Goal: Connect with others: Establish contact or relationships with other users

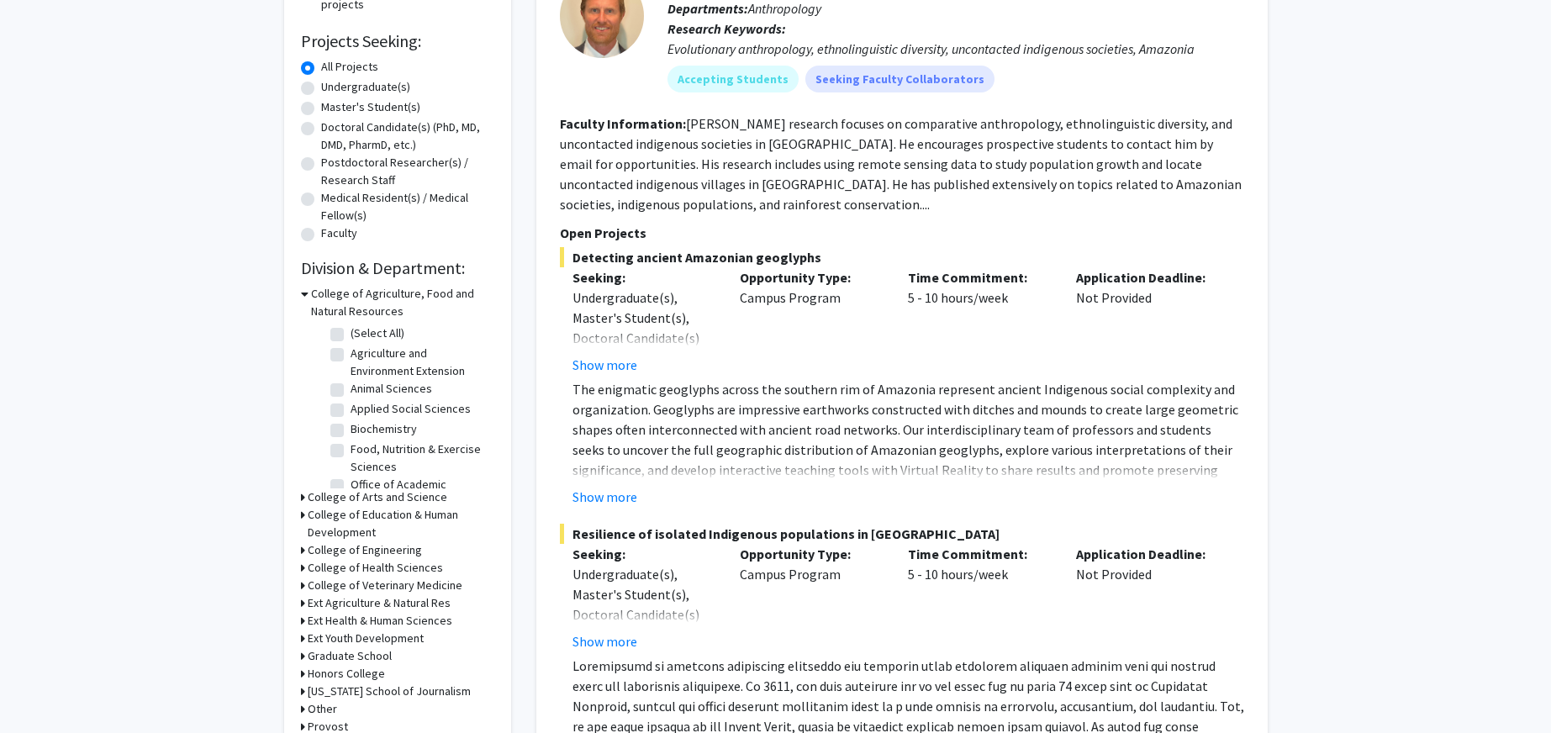
scroll to position [271, 0]
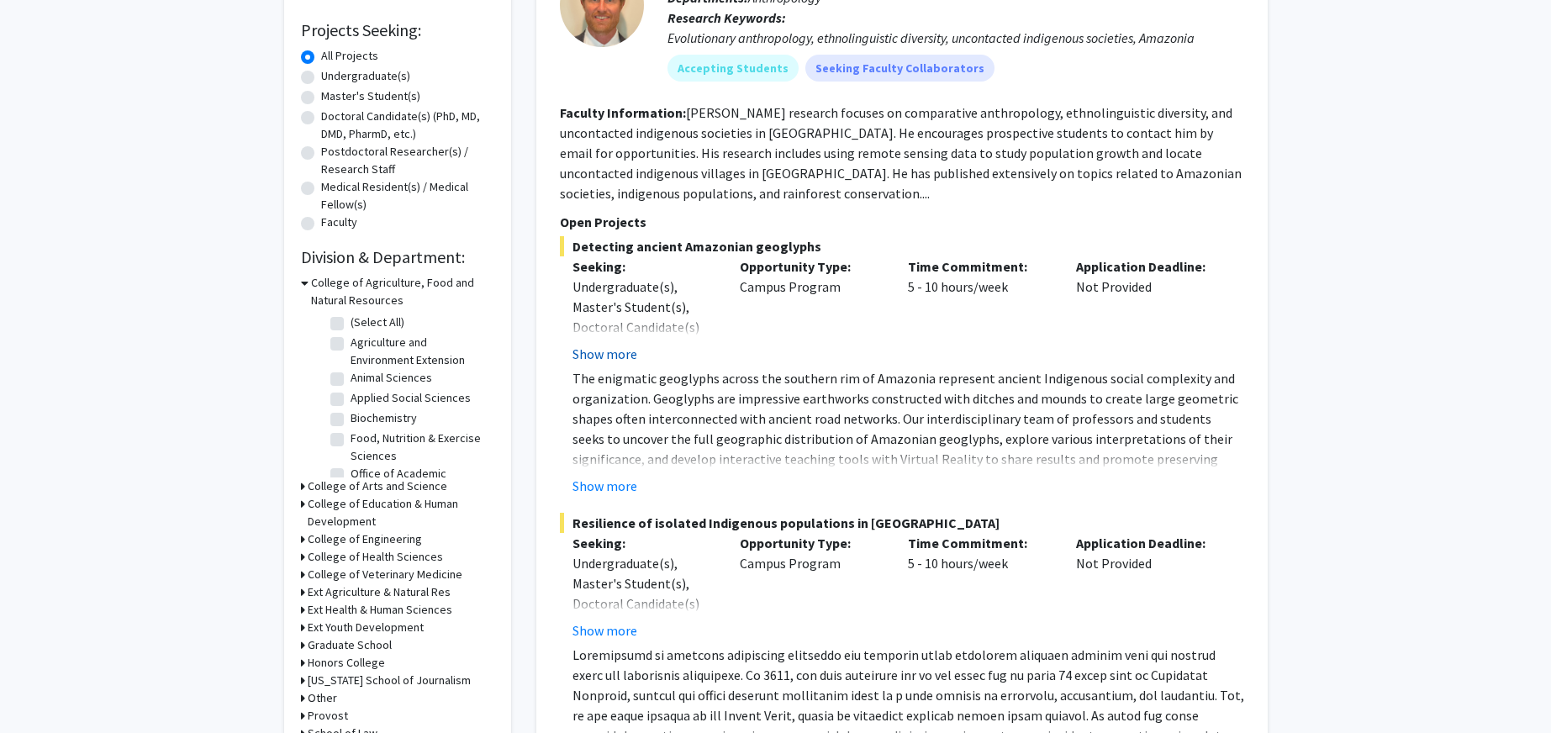
click at [610, 353] on button "Show more" at bounding box center [604, 354] width 65 height 20
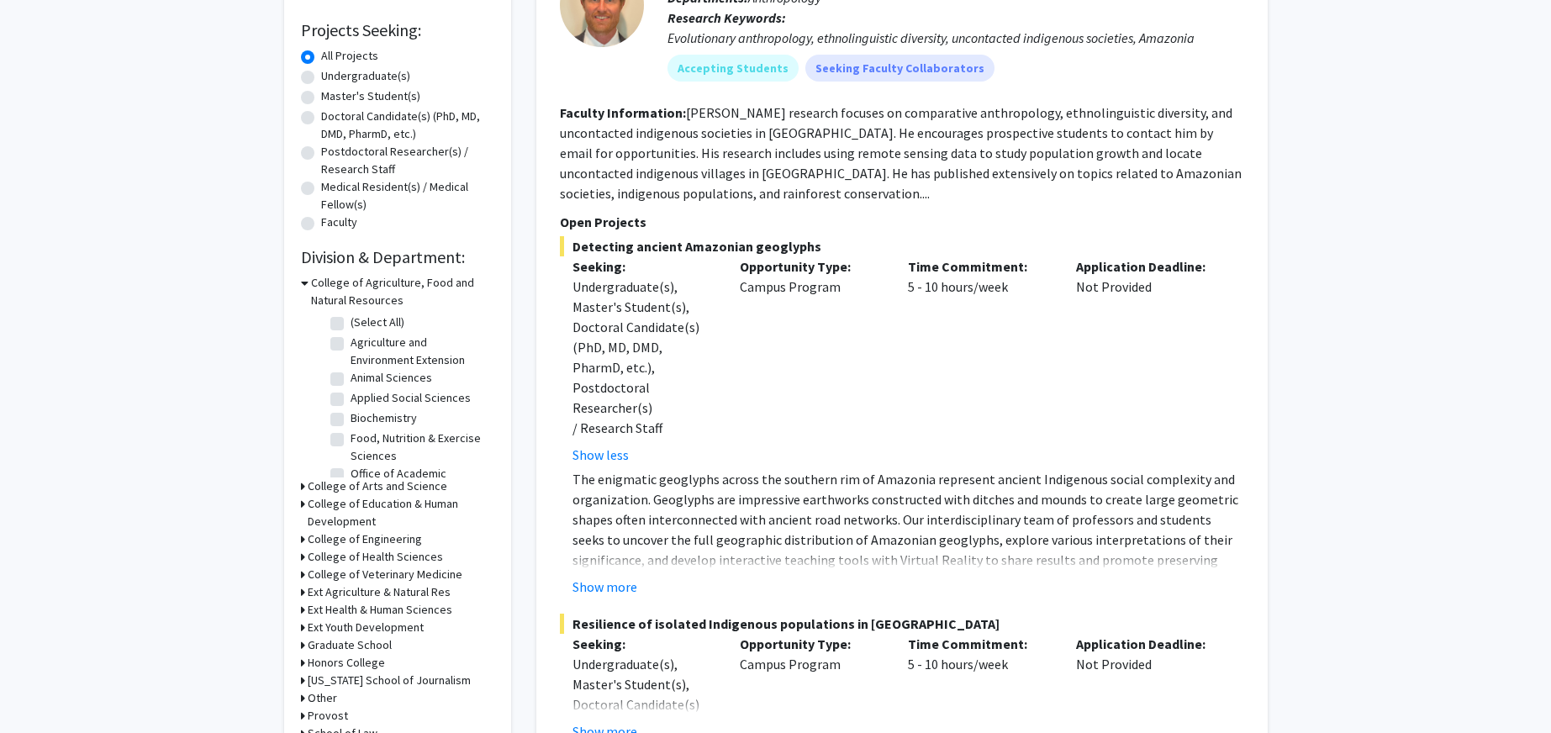
click at [599, 577] on button "Show more" at bounding box center [604, 587] width 65 height 20
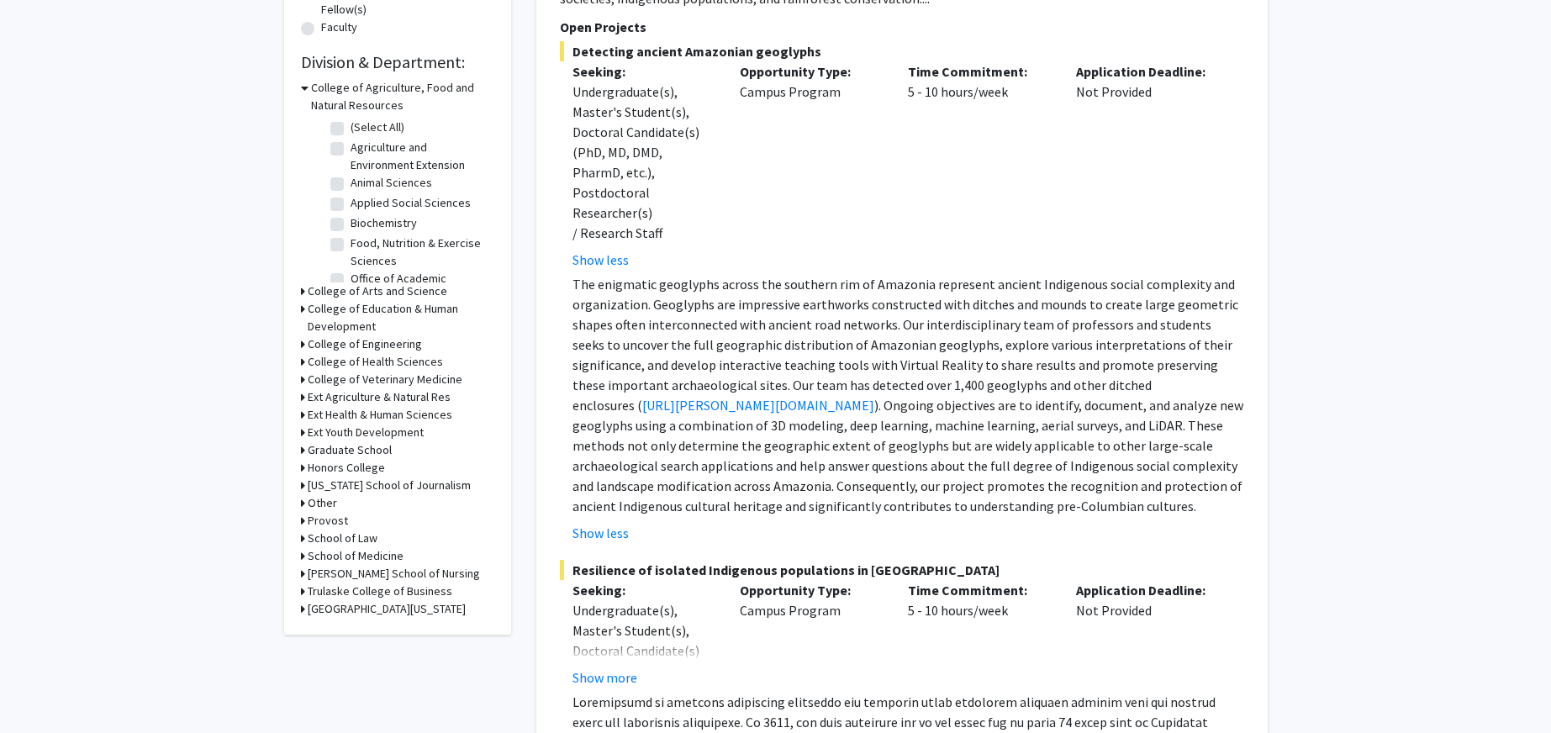
scroll to position [0, 0]
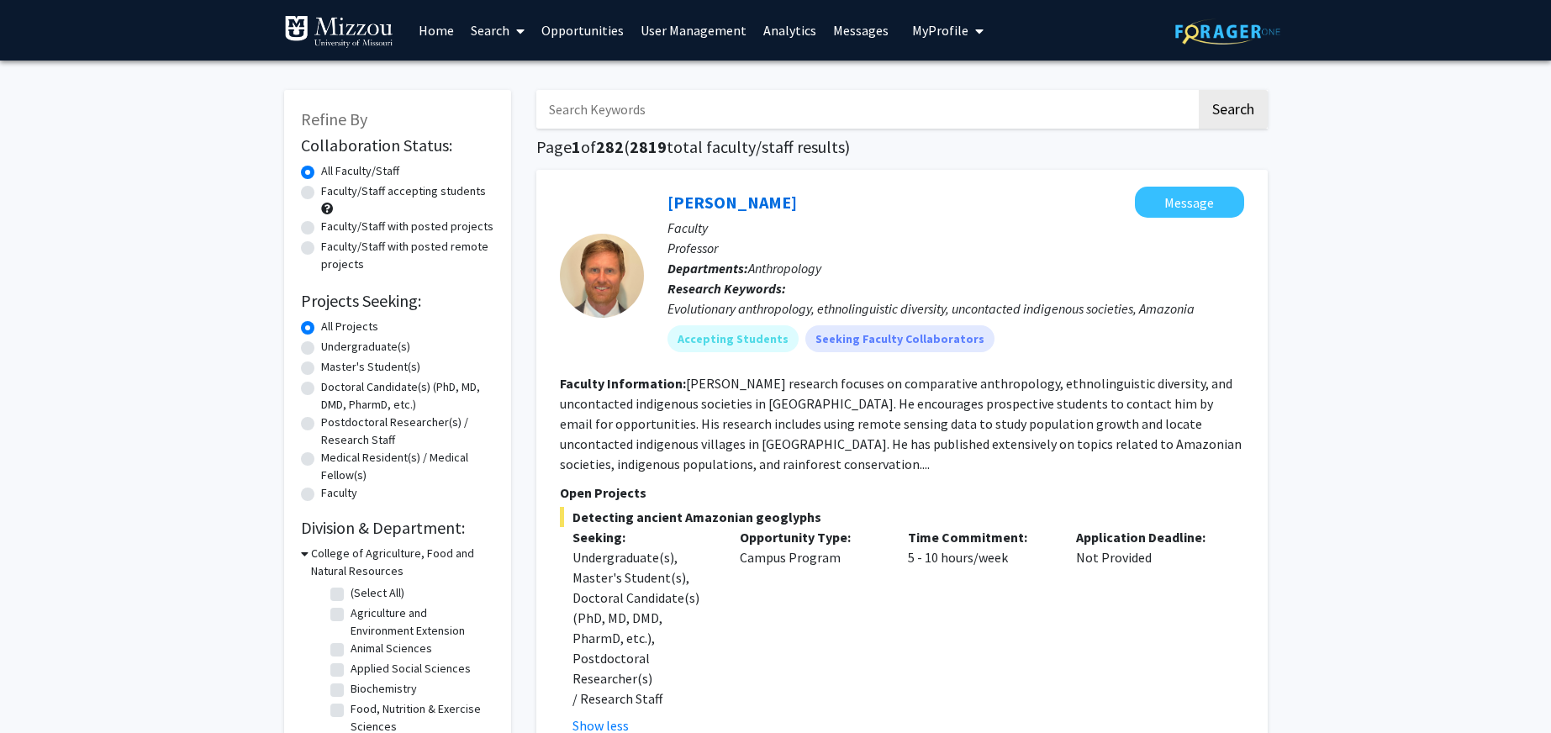
click at [702, 119] on input "Search Keywords" at bounding box center [866, 109] width 660 height 39
type input "anthropology"
click at [1199, 90] on button "Search" at bounding box center [1233, 109] width 69 height 39
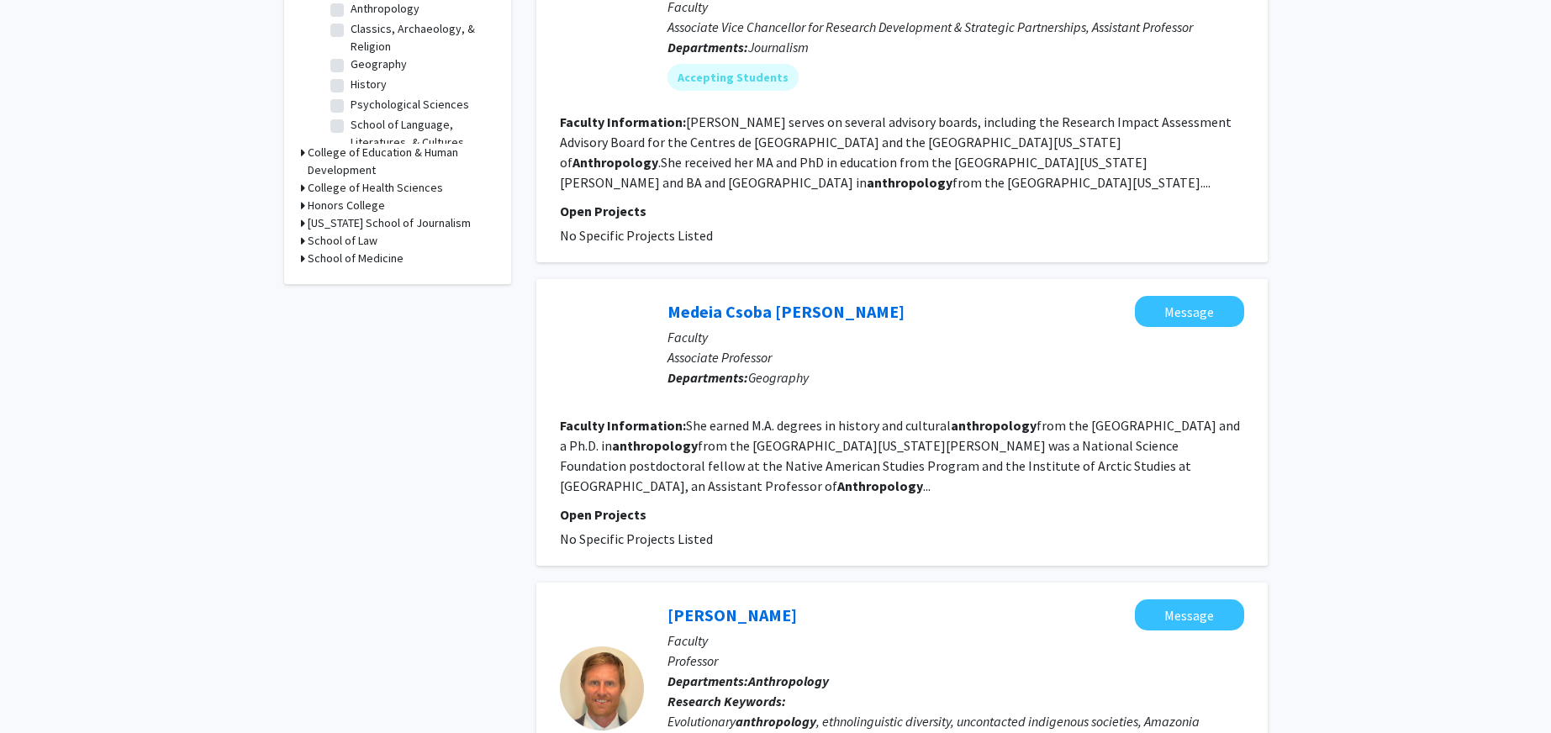
scroll to position [598, 0]
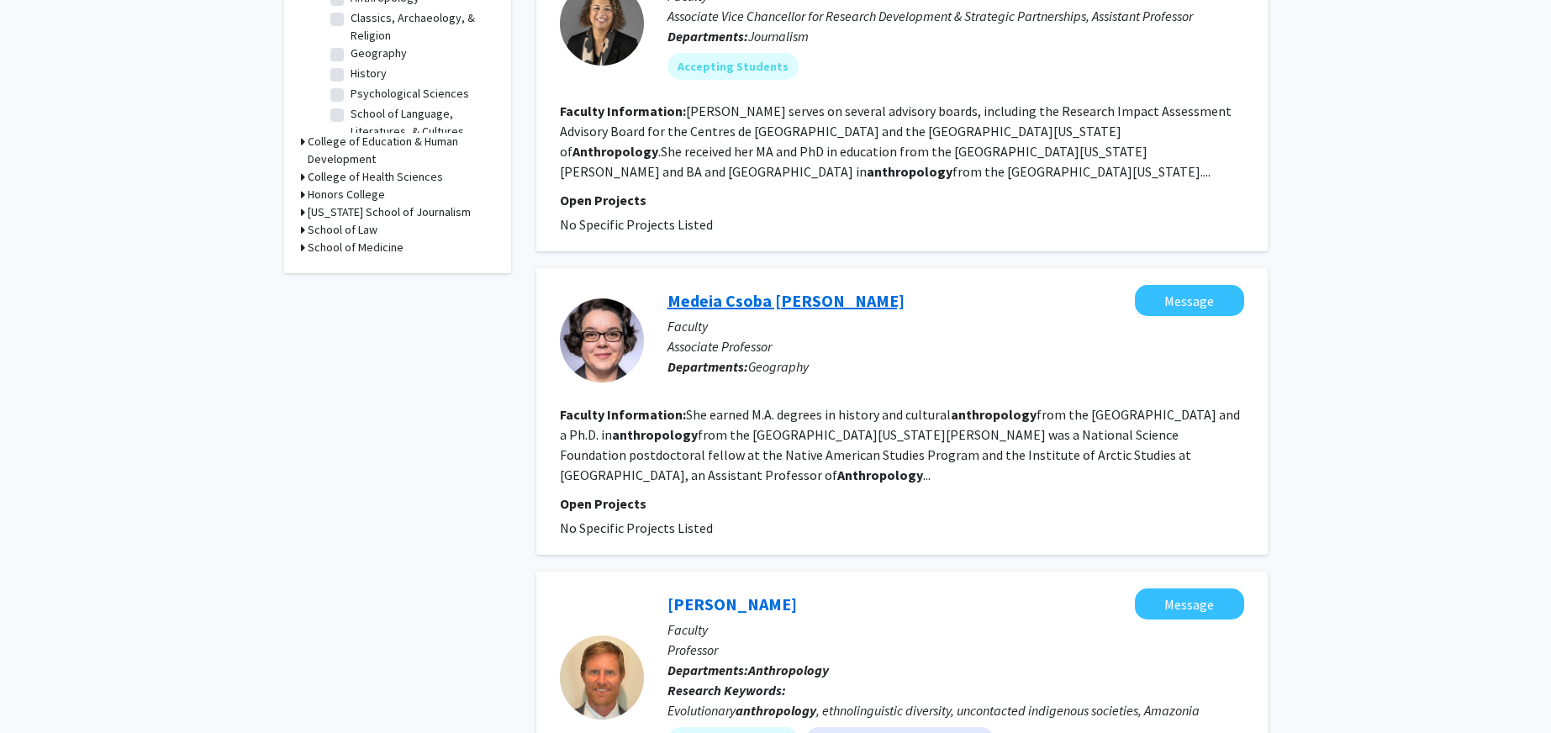
click at [763, 290] on link "Medeia Csoba [PERSON_NAME]" at bounding box center [785, 300] width 237 height 21
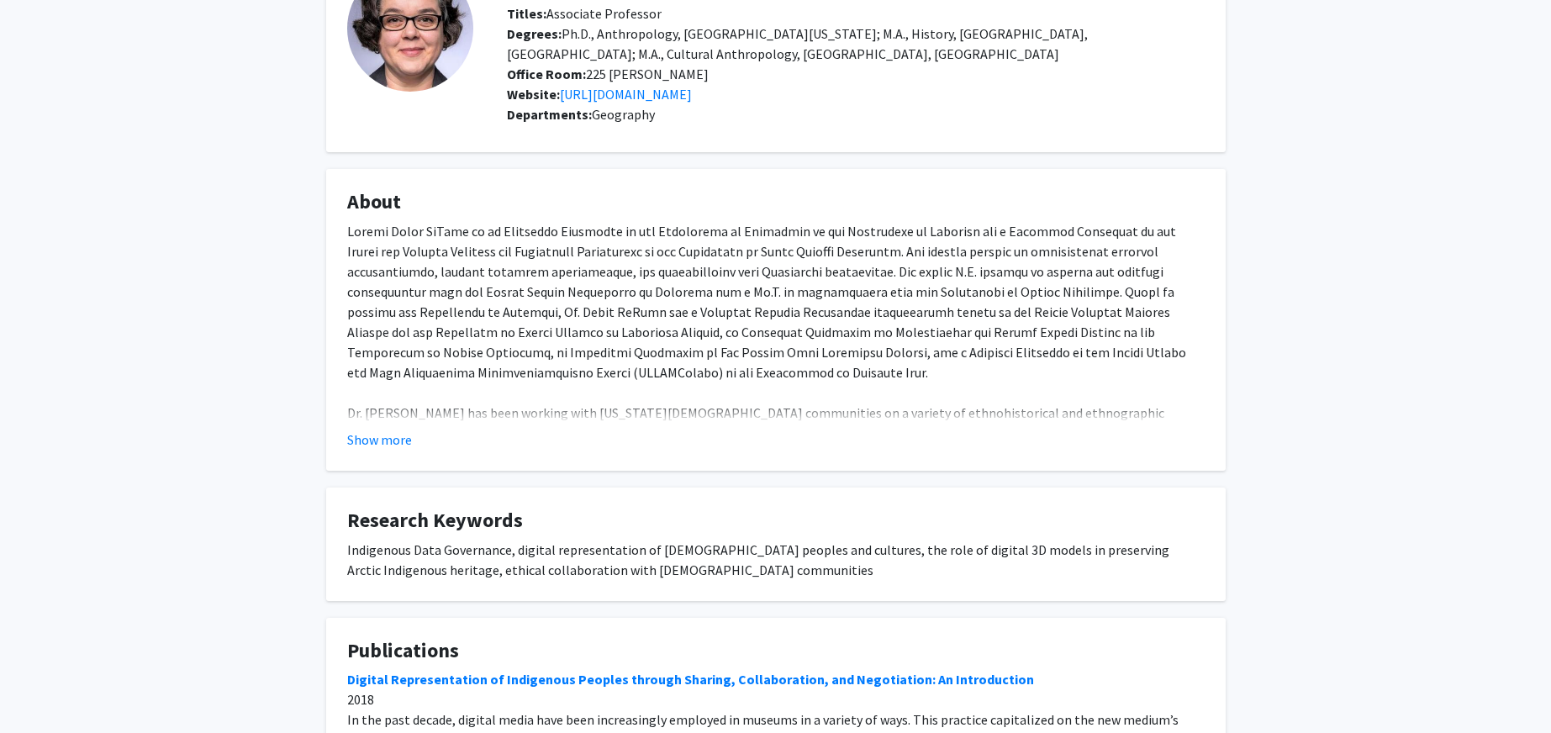
scroll to position [180, 0]
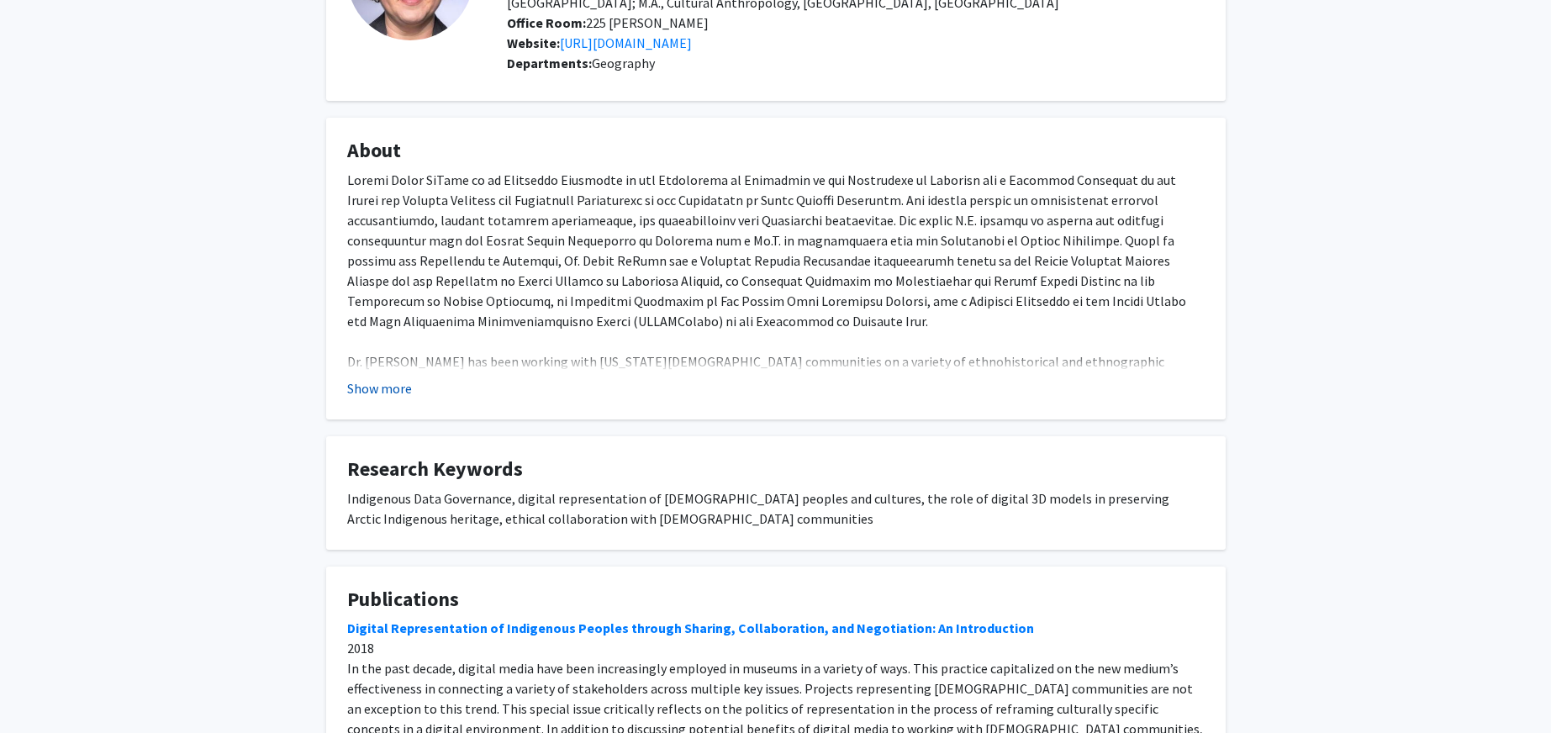
click at [402, 392] on button "Show more" at bounding box center [379, 388] width 65 height 20
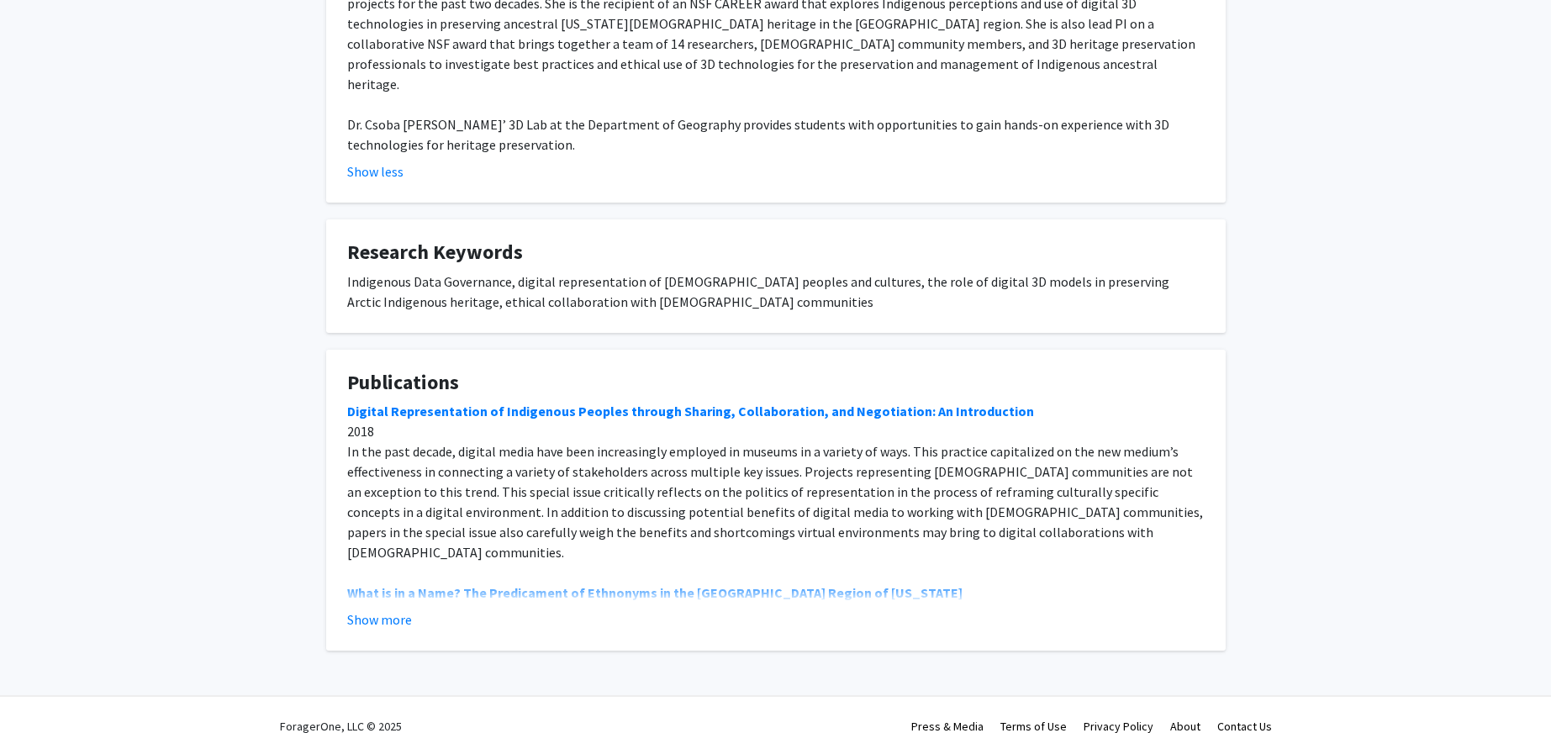
scroll to position [561, 0]
click at [360, 607] on button "Show more" at bounding box center [379, 617] width 65 height 20
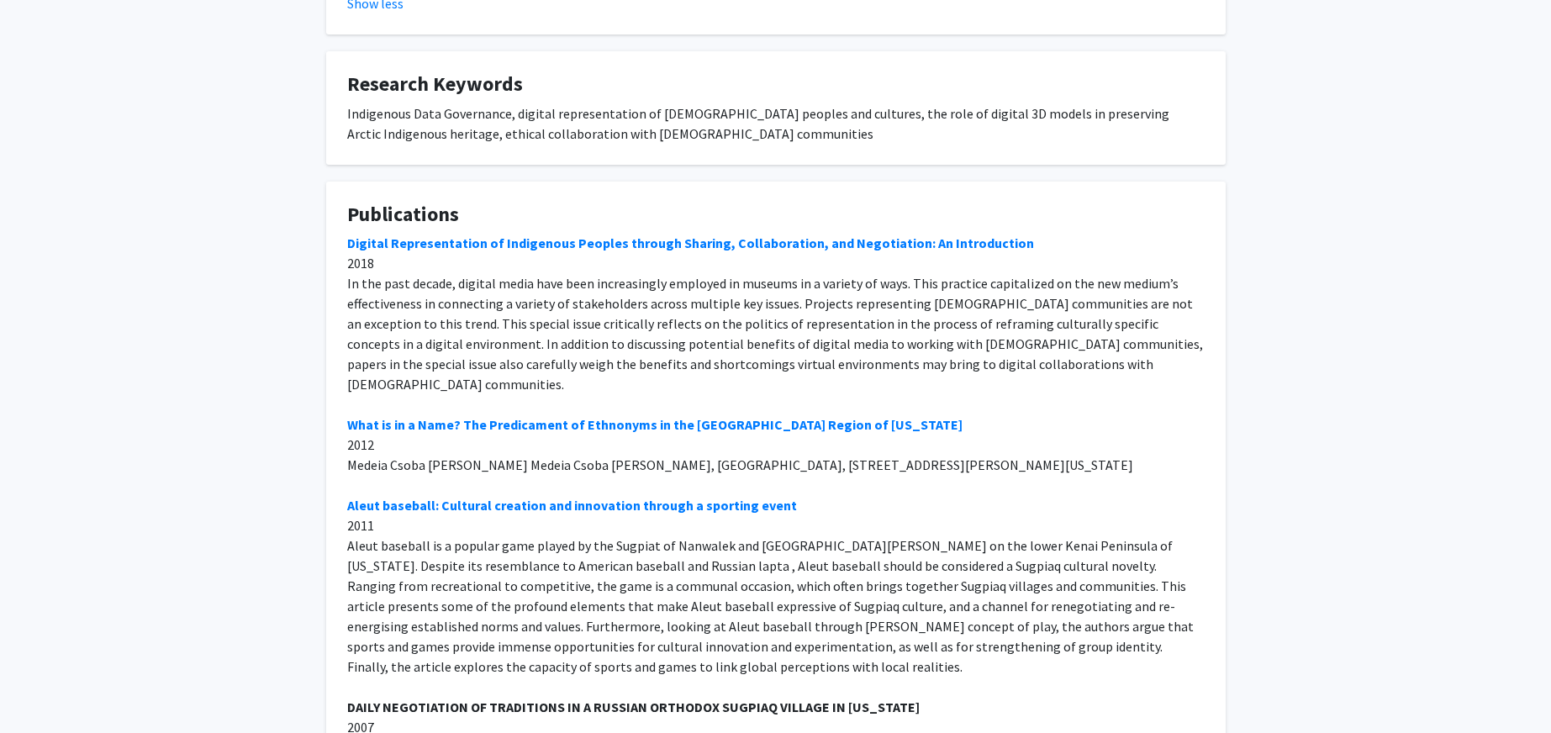
scroll to position [737, 0]
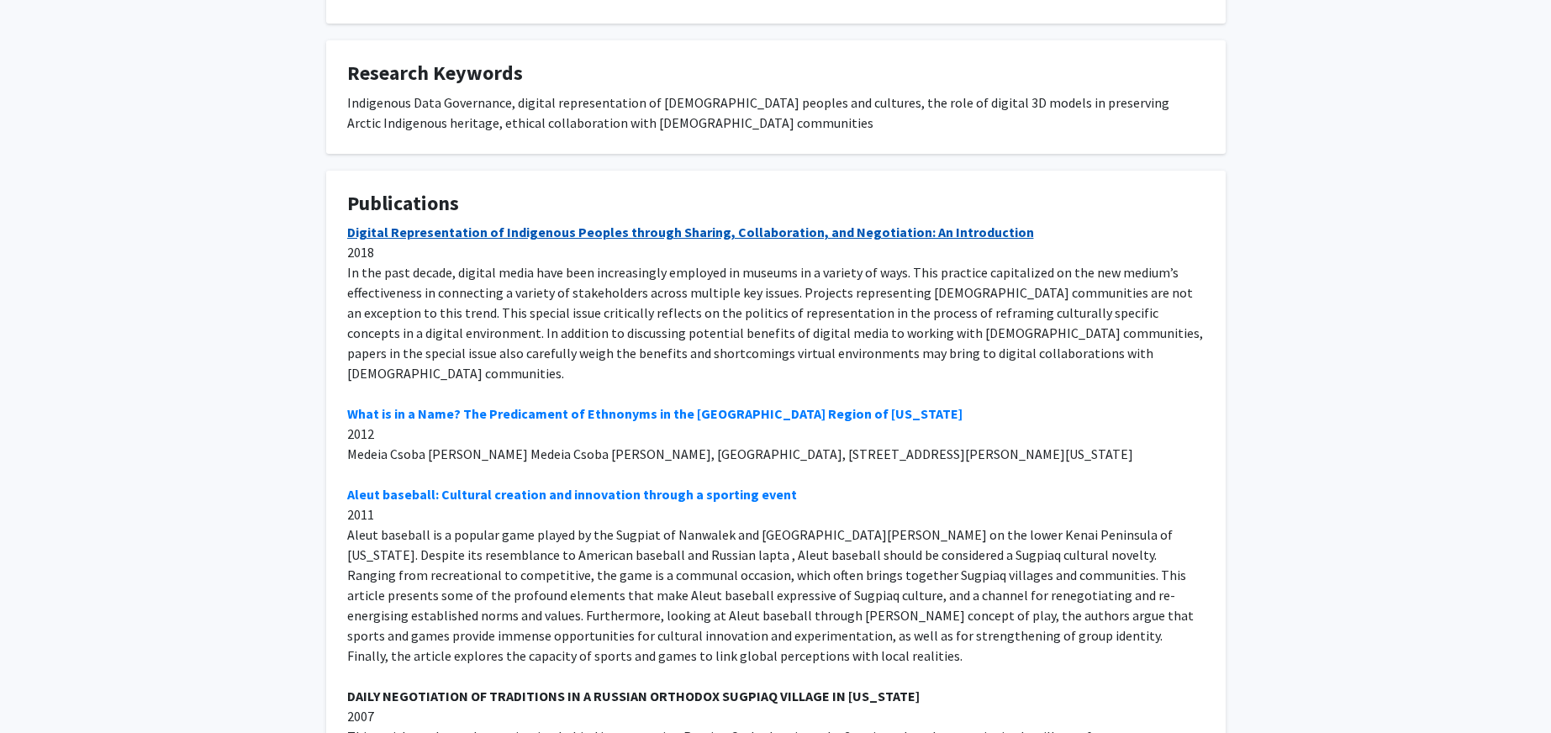
click at [491, 224] on link "Digital Representation of Indigenous Peoples through Sharing, Collaboration, an…" at bounding box center [690, 232] width 687 height 17
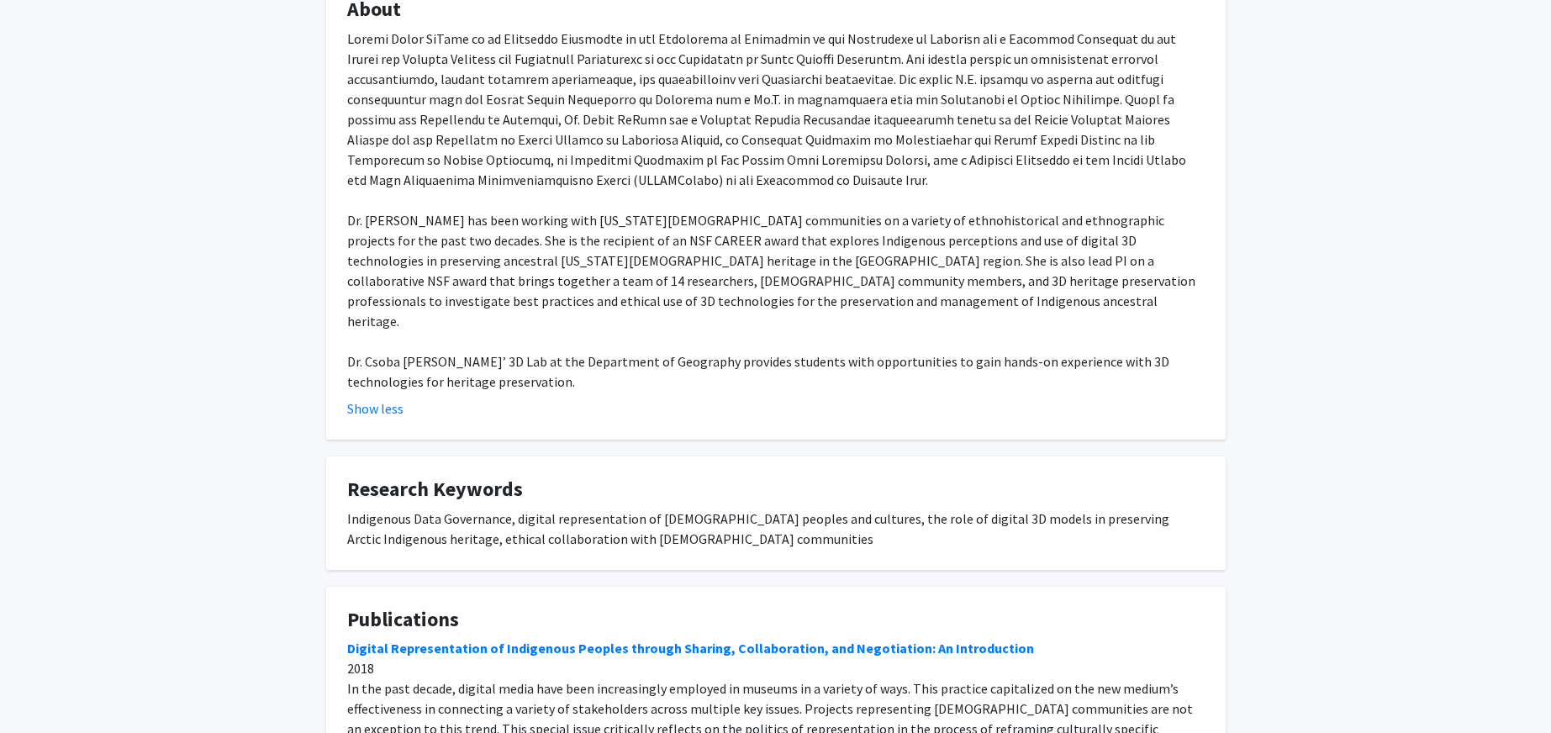
scroll to position [0, 0]
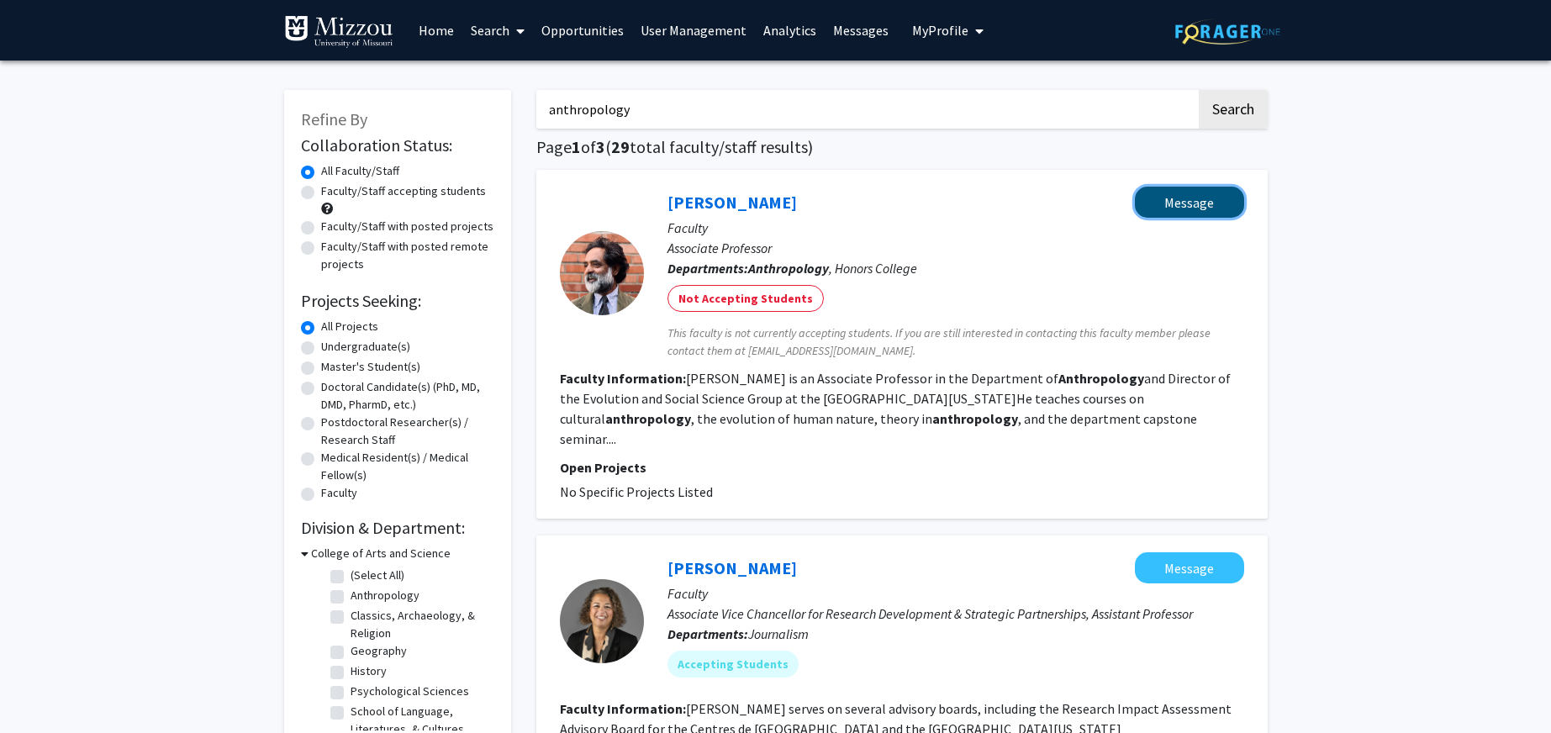
click at [1205, 198] on button "Message" at bounding box center [1189, 202] width 109 height 31
click at [660, 111] on input "anthropology" at bounding box center [866, 109] width 660 height 39
drag, startPoint x: 658, startPoint y: 112, endPoint x: 372, endPoint y: 92, distance: 287.4
type input "philosophy"
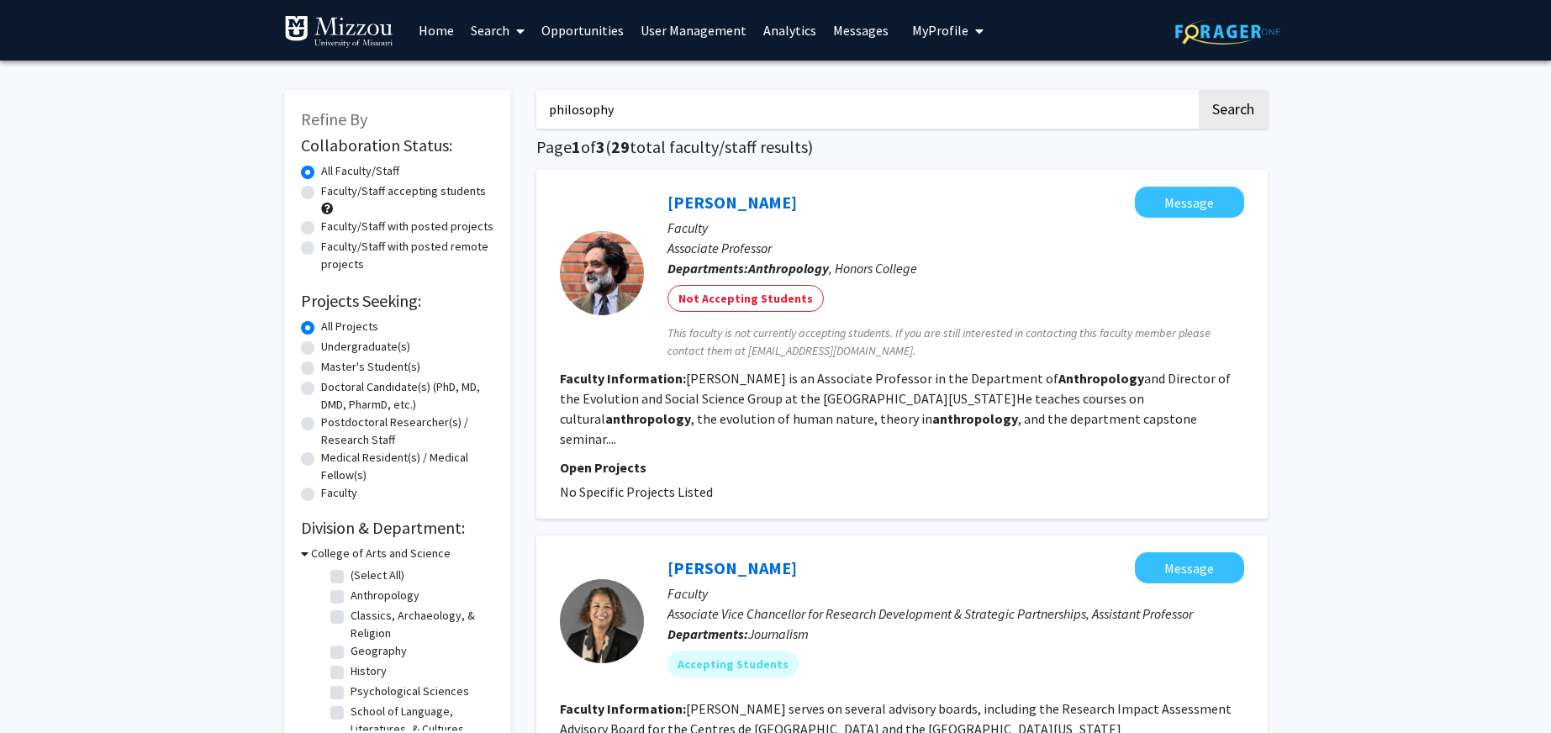
click at [1199, 90] on button "Search" at bounding box center [1233, 109] width 69 height 39
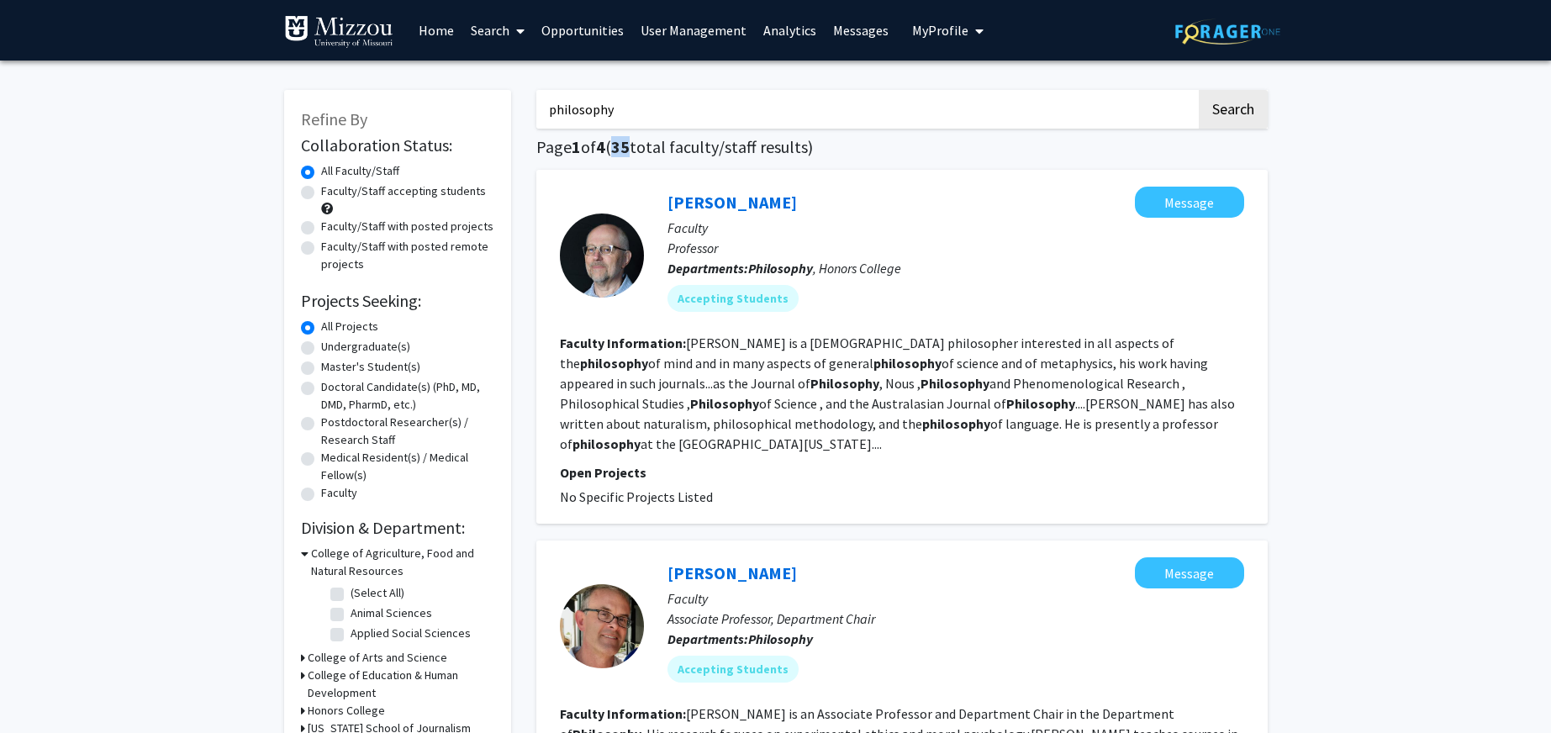
drag, startPoint x: 624, startPoint y: 150, endPoint x: 635, endPoint y: 150, distance: 10.9
click at [630, 150] on span "35" at bounding box center [620, 146] width 18 height 21
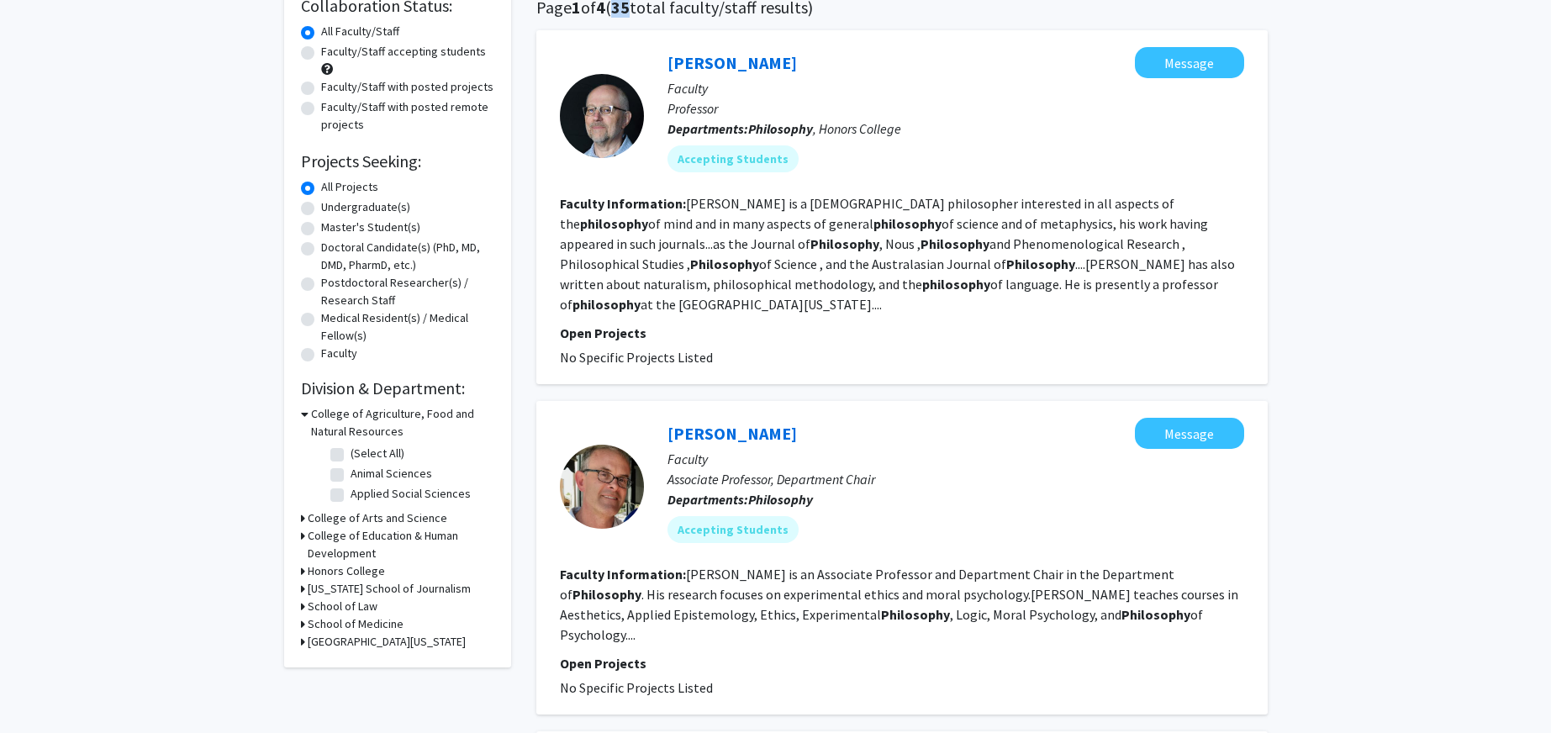
scroll to position [66, 0]
